Goal: Information Seeking & Learning: Learn about a topic

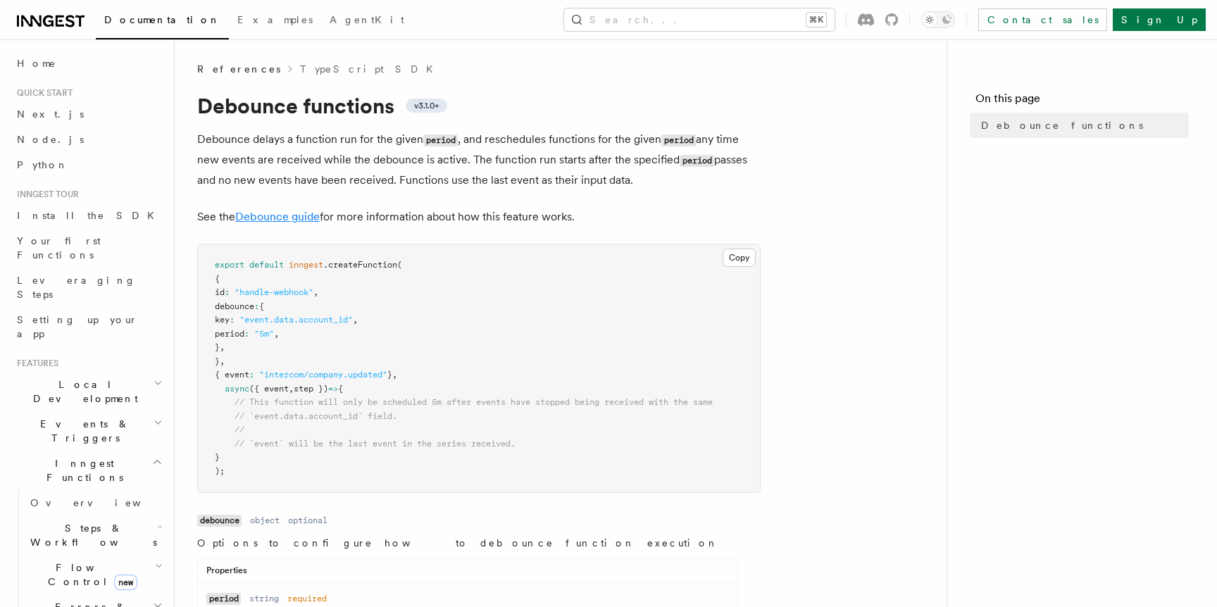
click at [285, 213] on link "Debounce guide" at bounding box center [277, 216] width 85 height 13
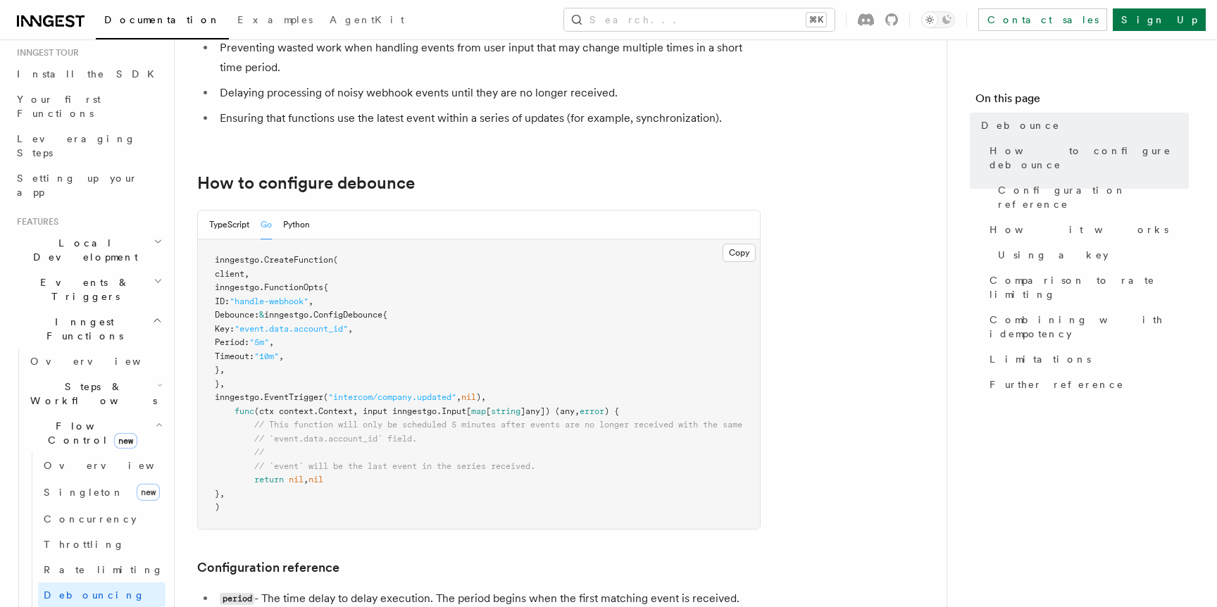
scroll to position [149, 0]
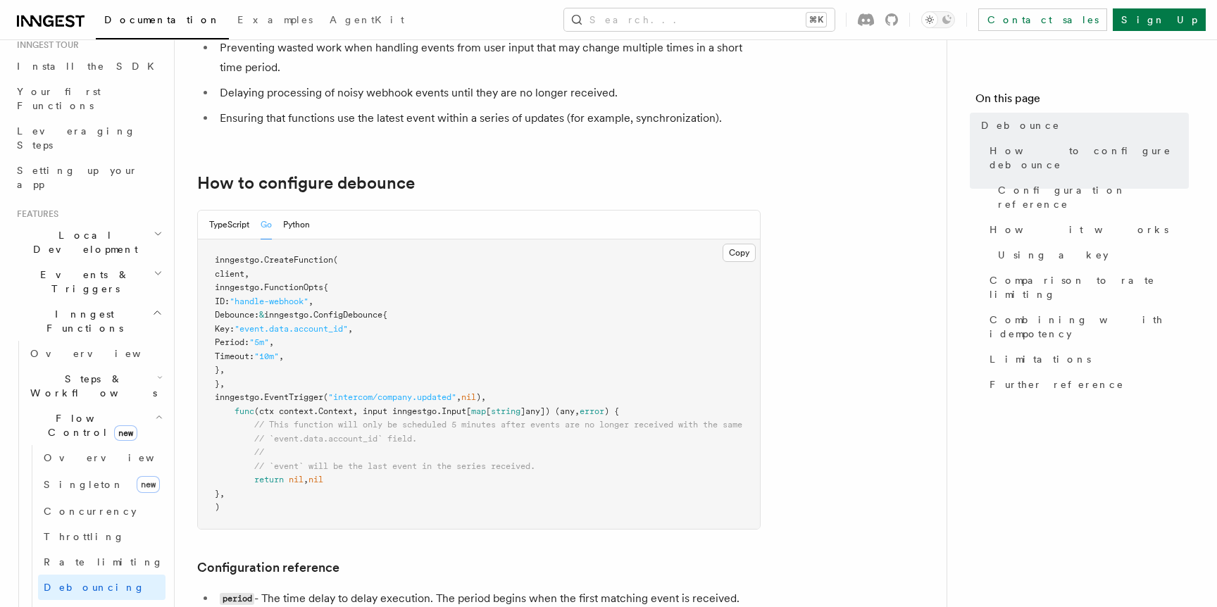
click at [150, 406] on h2 "Flow Control new" at bounding box center [95, 425] width 141 height 39
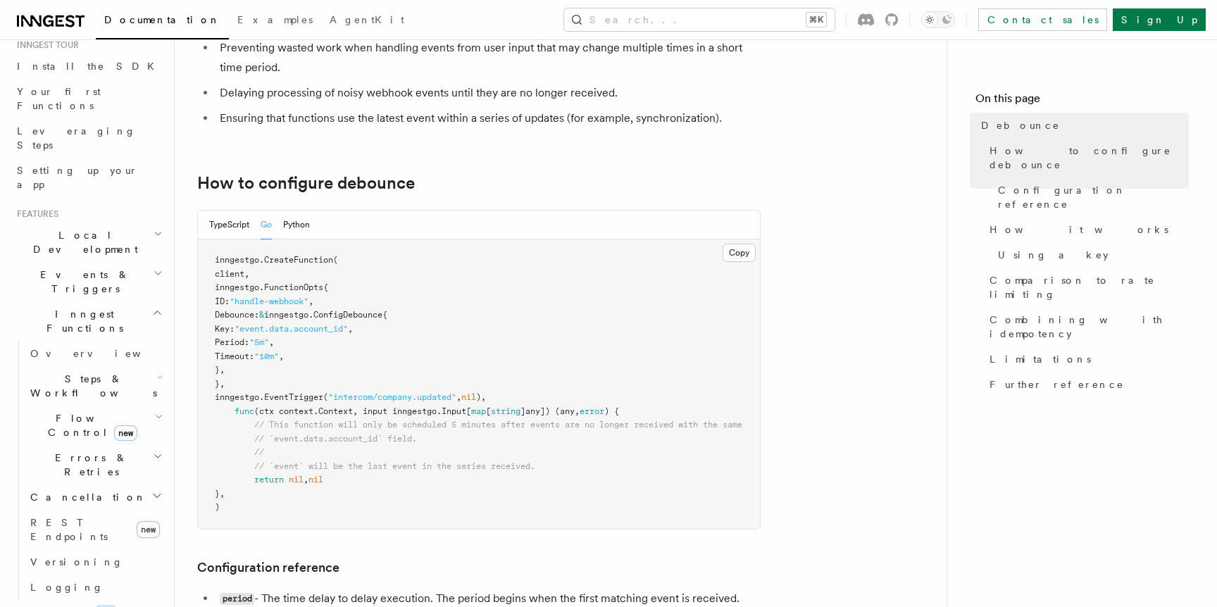
click at [144, 366] on h2 "Steps & Workflows" at bounding box center [95, 385] width 141 height 39
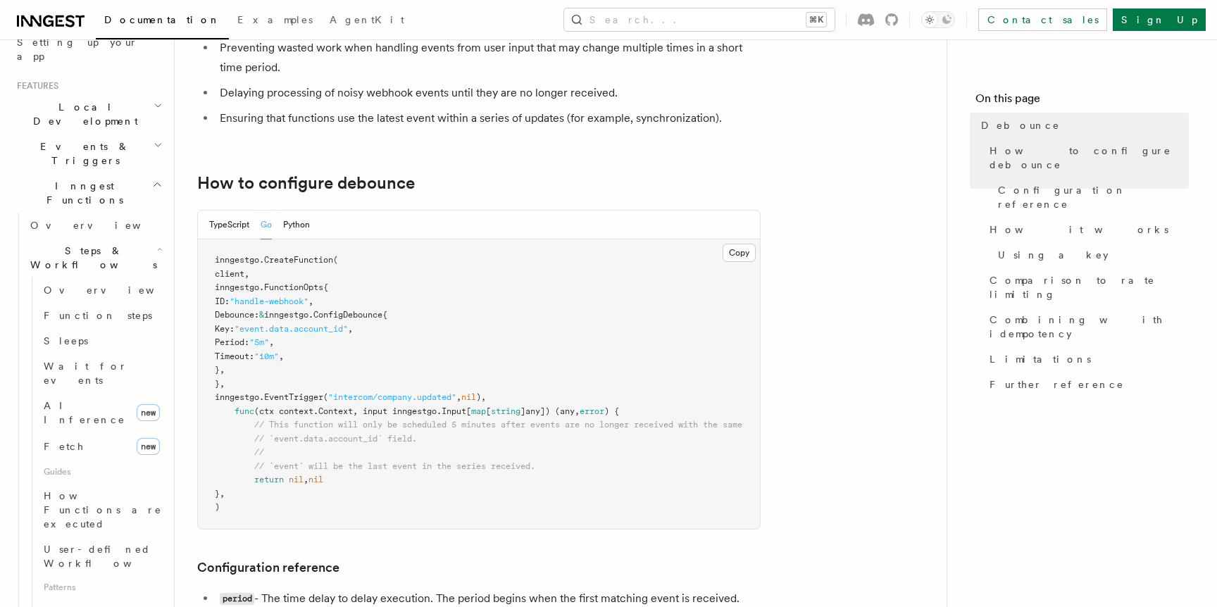
scroll to position [279, 0]
click at [1065, 347] on link "Limitations" at bounding box center [1086, 359] width 205 height 25
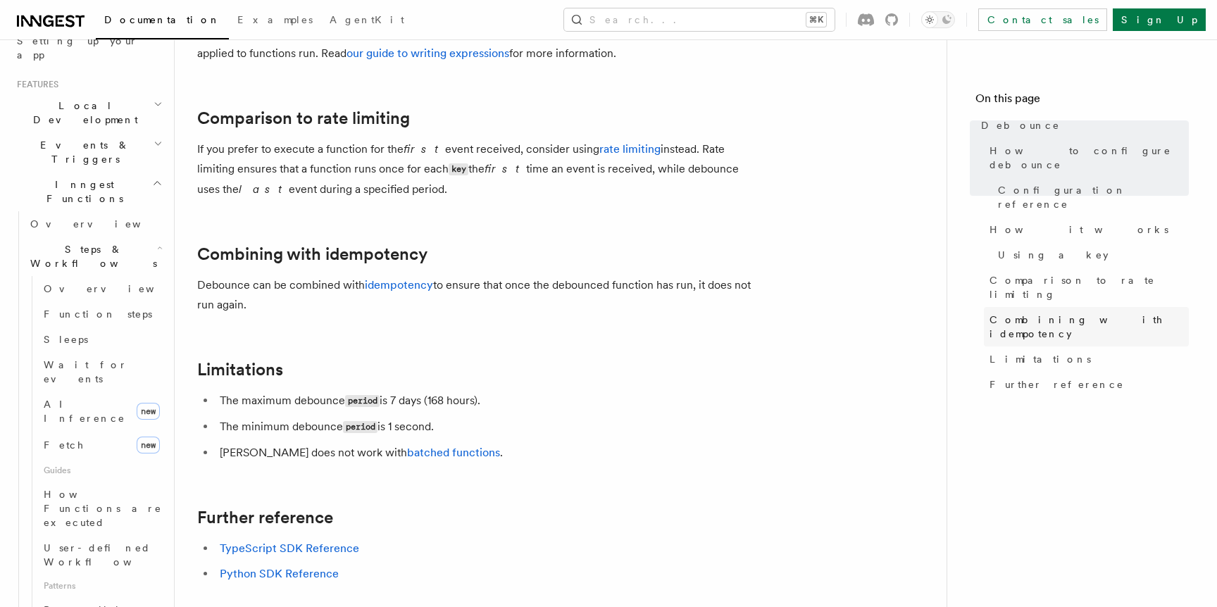
click at [1064, 313] on span "Combining with idempotency" at bounding box center [1089, 327] width 199 height 28
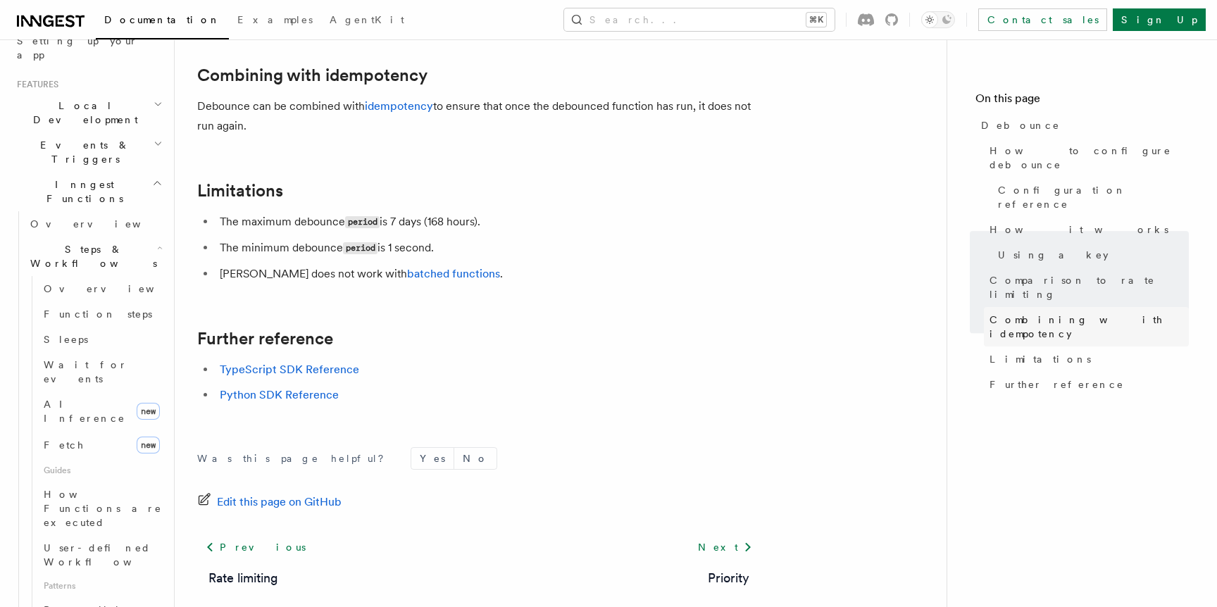
scroll to position [1565, 0]
click at [392, 108] on link "idempotency" at bounding box center [399, 105] width 68 height 13
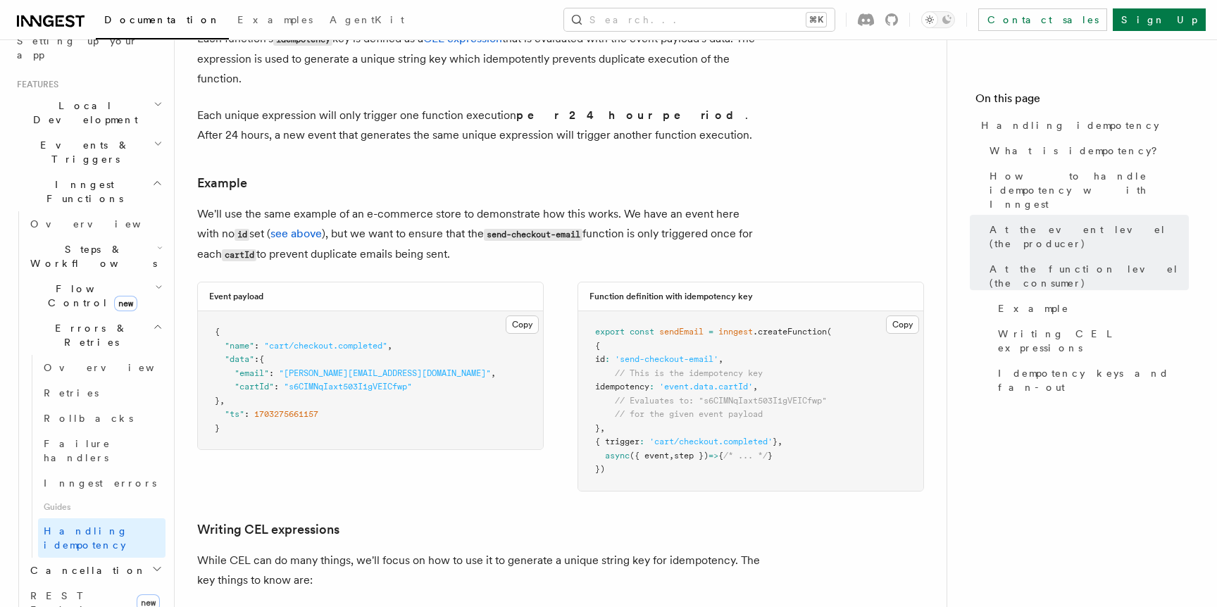
scroll to position [1729, 0]
click at [731, 13] on button "Search... ⌘K" at bounding box center [699, 19] width 271 height 23
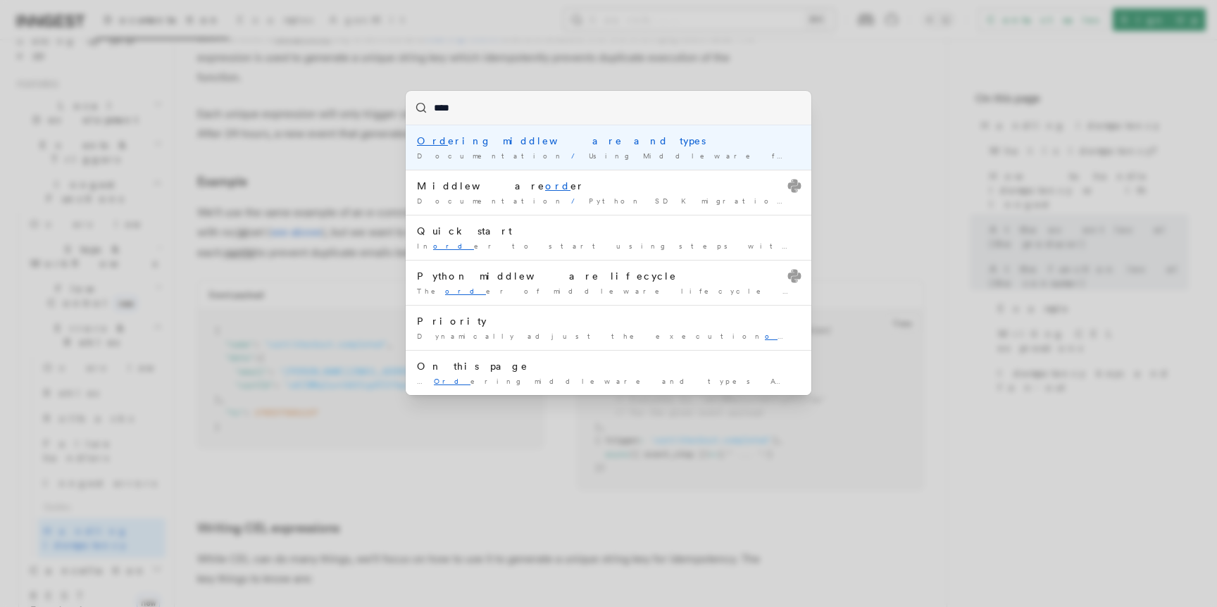
type input "*****"
click at [597, 141] on div "Order ing middleware and types" at bounding box center [608, 141] width 383 height 14
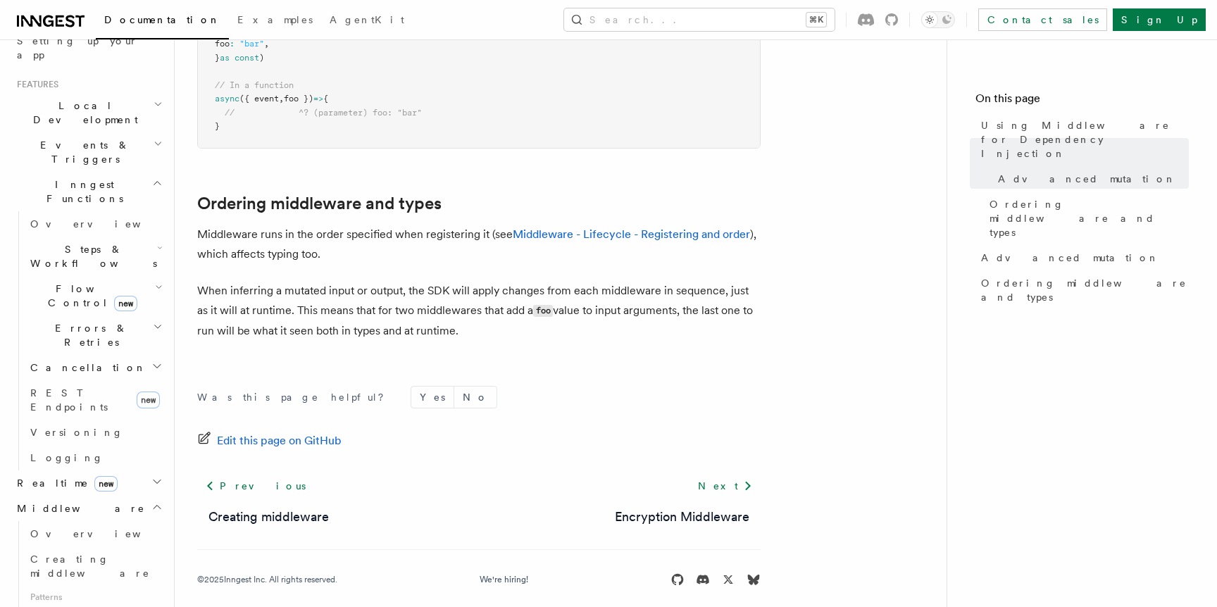
scroll to position [1107, 0]
click at [811, 21] on button "Search... ⌘K" at bounding box center [699, 19] width 271 height 23
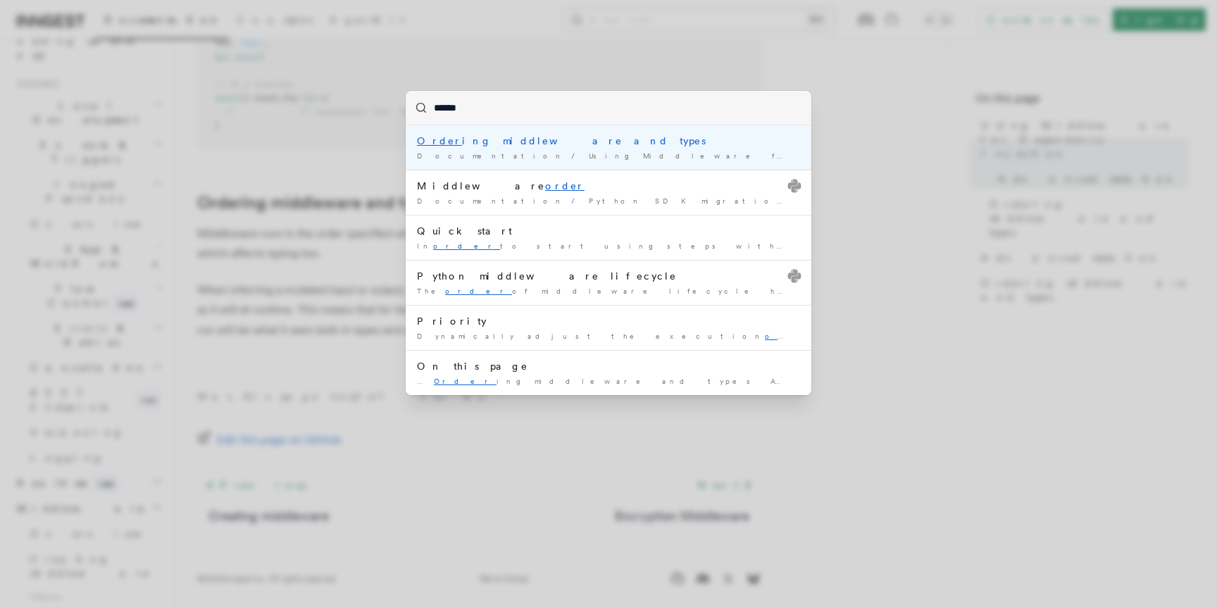
type input "*******"
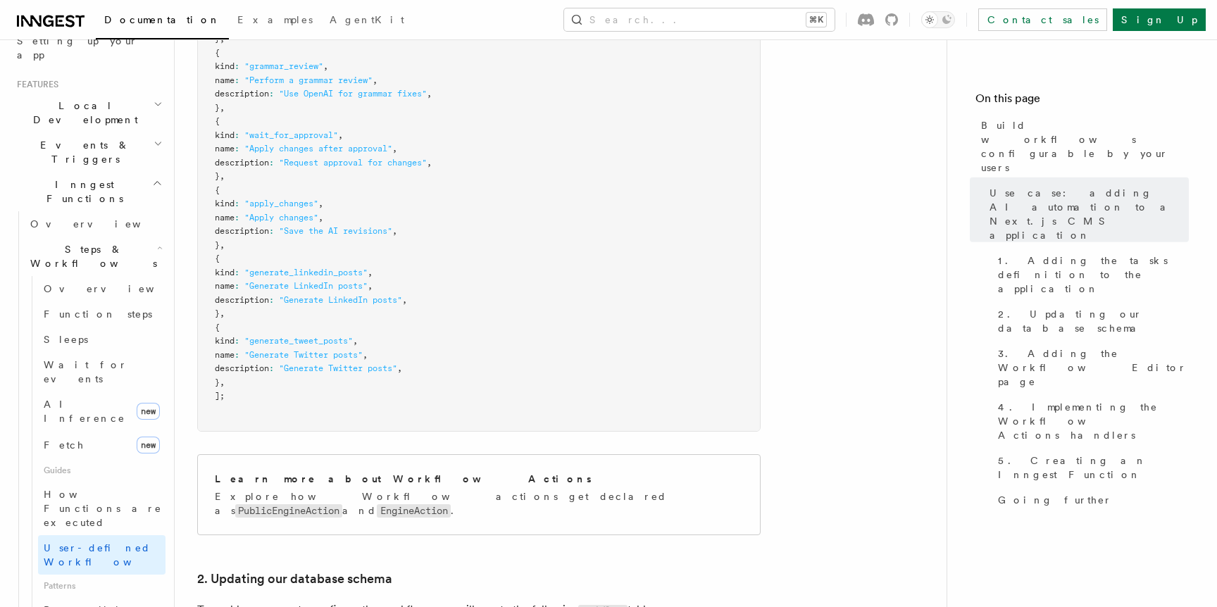
scroll to position [1777, 0]
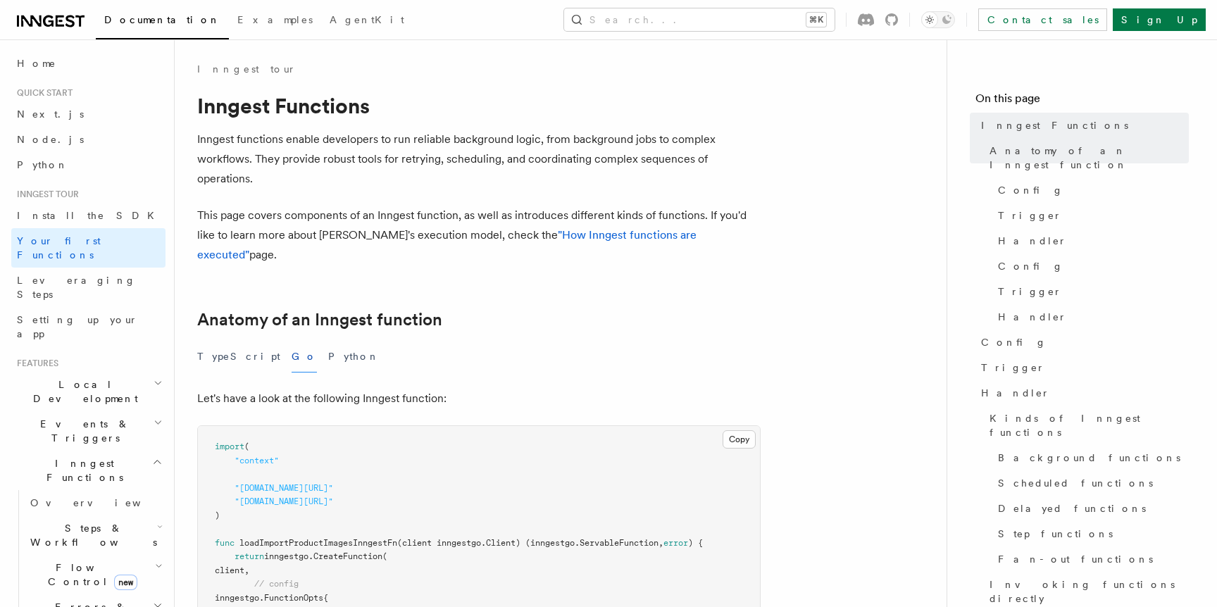
scroll to position [2554, 0]
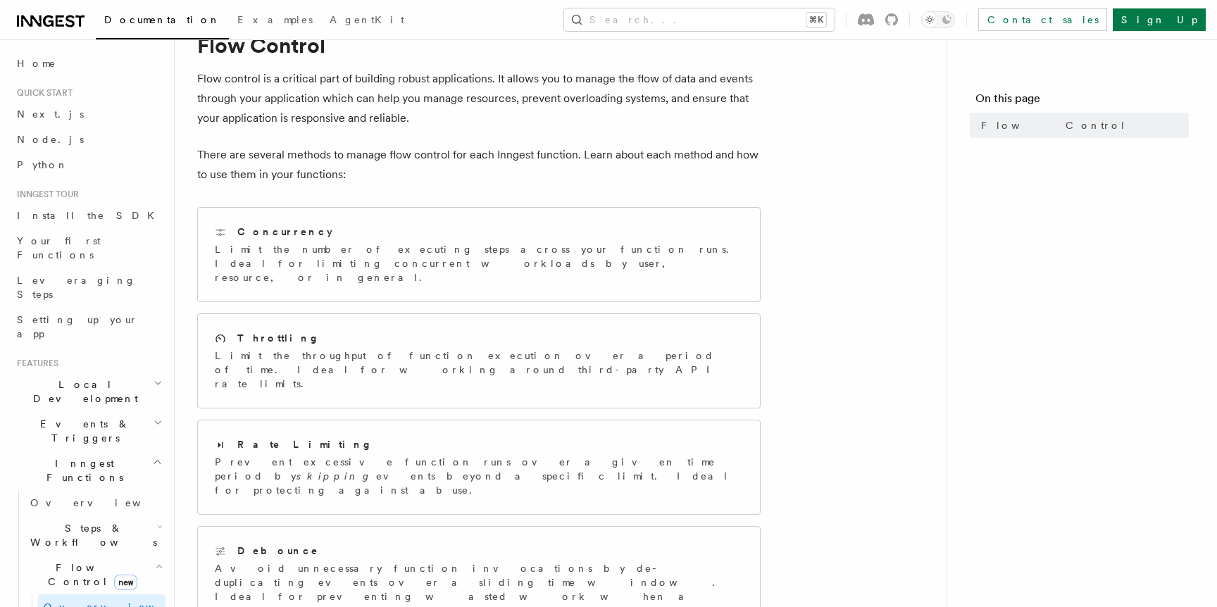
scroll to position [56, 0]
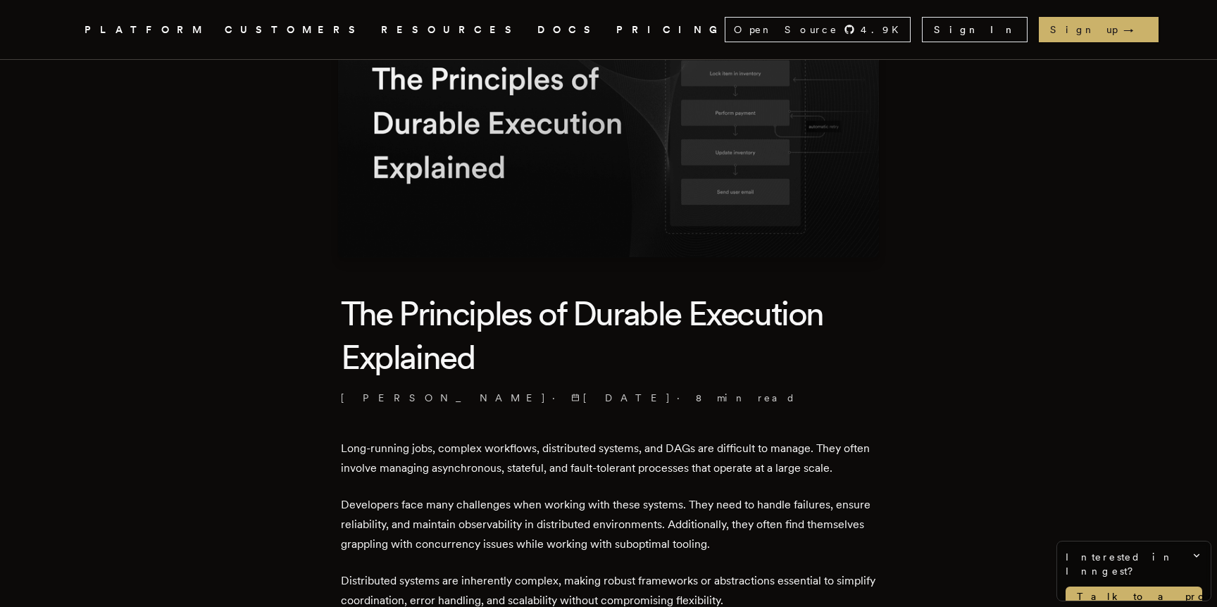
scroll to position [151, 0]
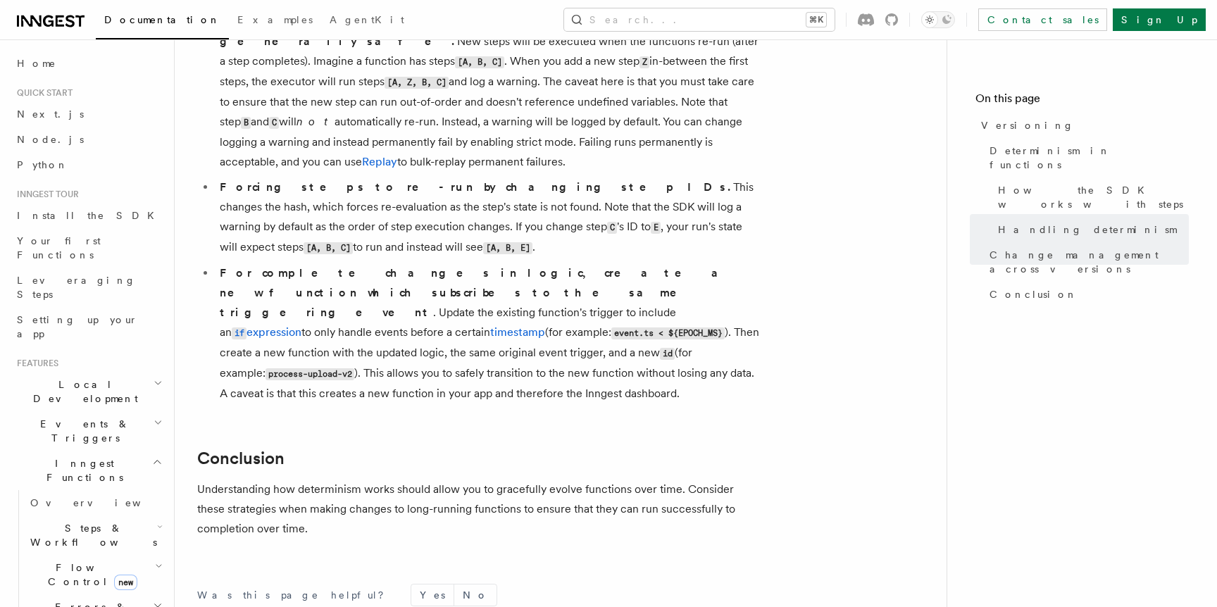
scroll to position [1043, 0]
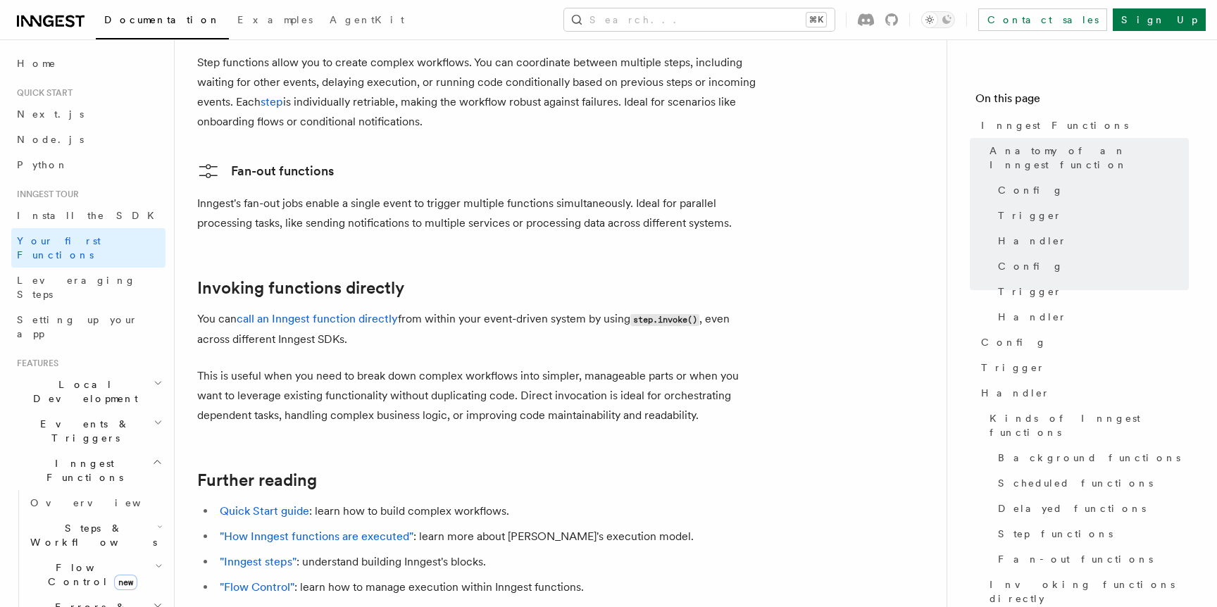
scroll to position [2934, 0]
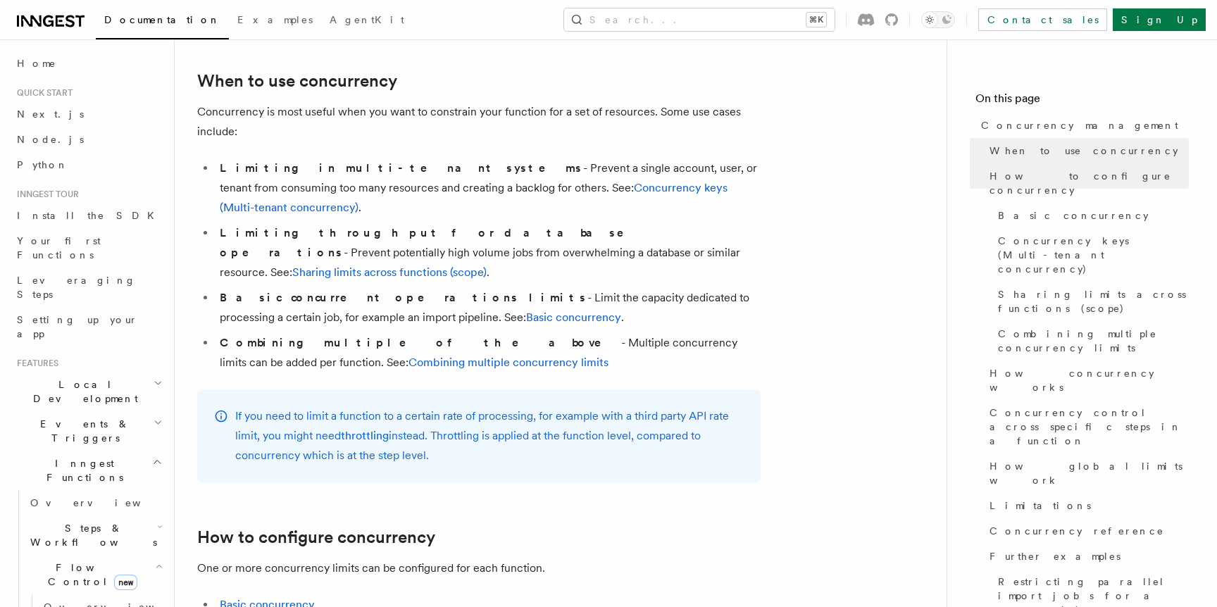
scroll to position [289, 0]
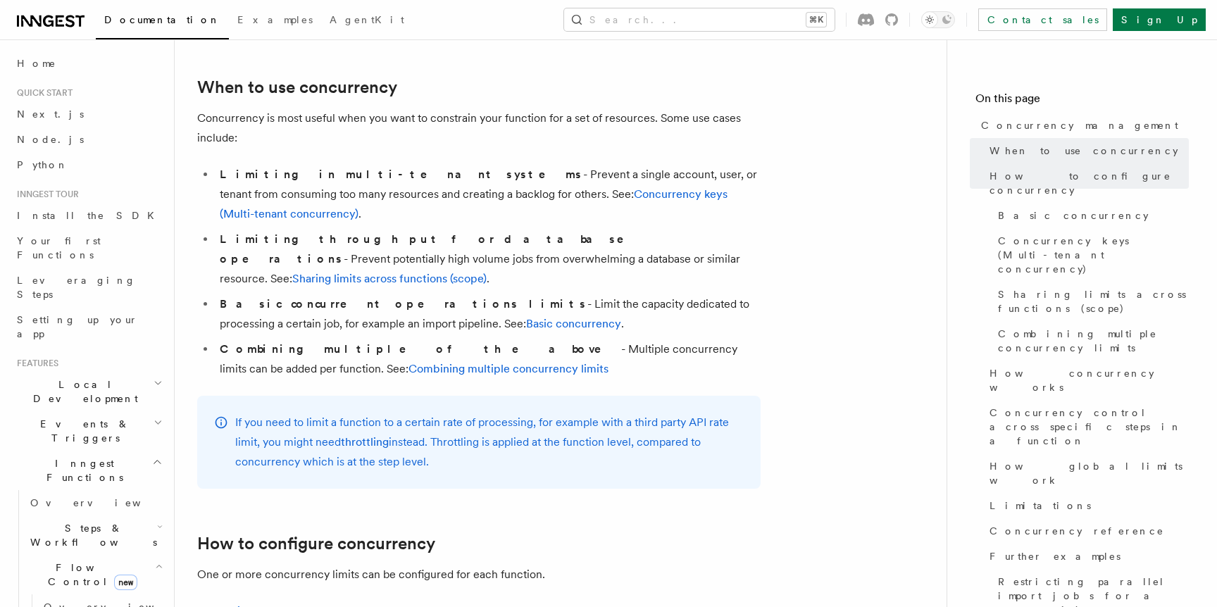
click at [449, 413] on p "If you need to limit a function to a certain rate of processing, for example wi…" at bounding box center [489, 442] width 509 height 59
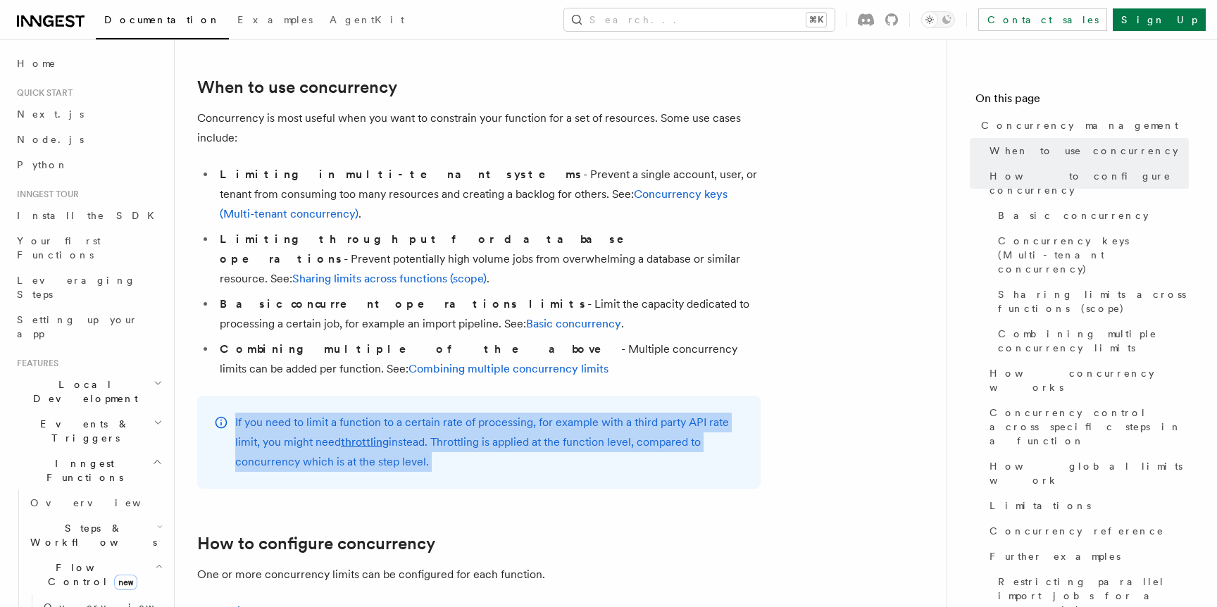
click at [449, 413] on p "If you need to limit a function to a certain rate of processing, for example wi…" at bounding box center [489, 442] width 509 height 59
click at [750, 396] on div "If you need to limit a function to a certain rate of processing, for example wi…" at bounding box center [479, 442] width 564 height 93
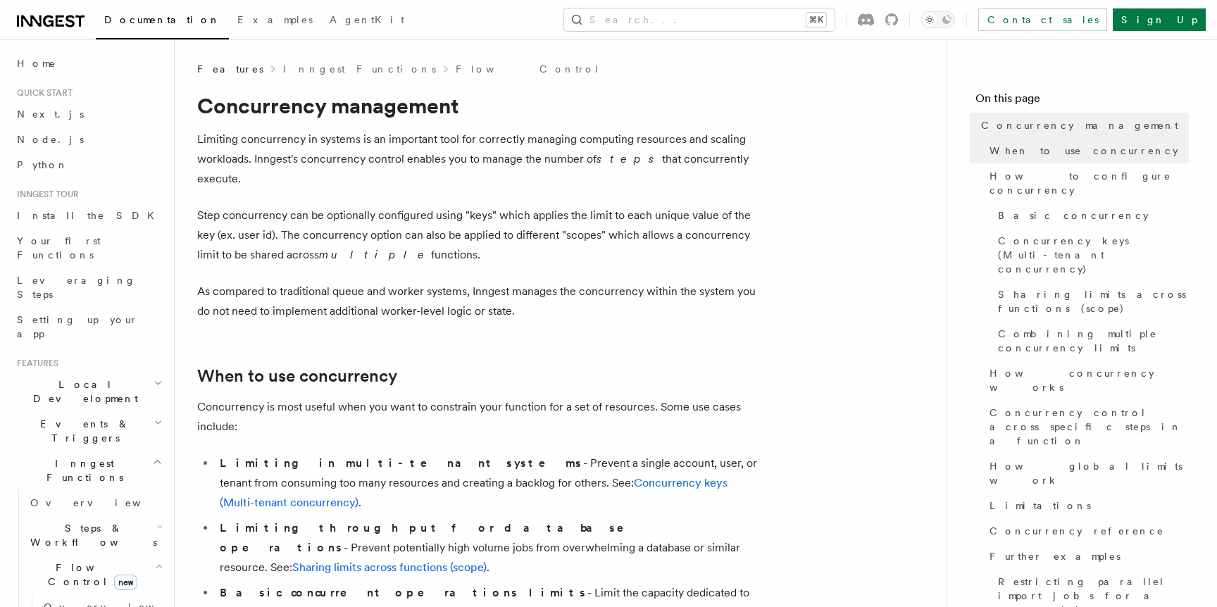
scroll to position [3098, 0]
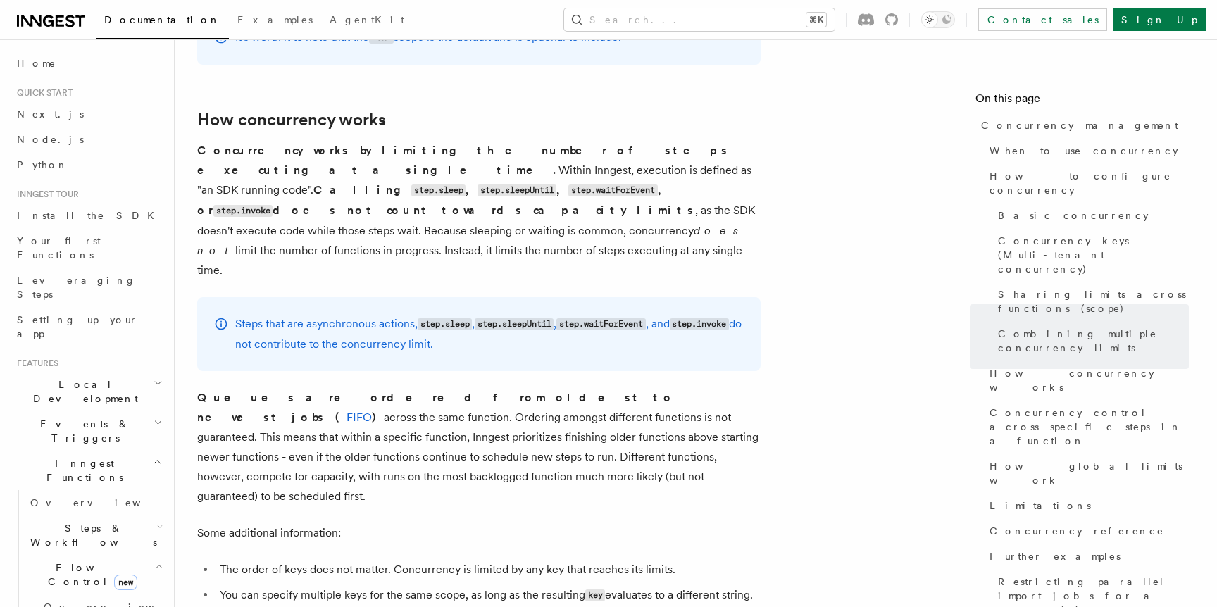
click at [509, 405] on article "Features Inngest Functions Flow Control Concurrency management Limiting concurr…" at bounding box center [560, 537] width 727 height 7147
click at [452, 388] on p "Queues are ordered from oldest to newest jobs ( FIFO ) across the same function…" at bounding box center [479, 447] width 564 height 118
